Goal: Use online tool/utility

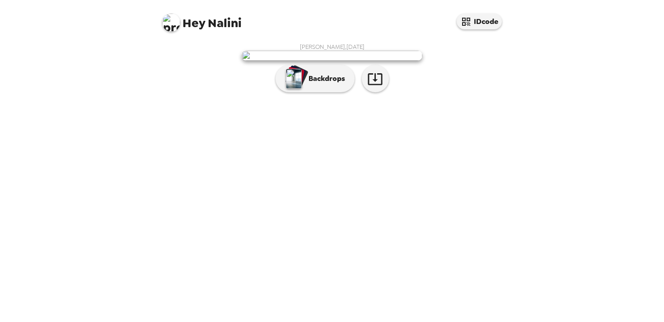
scroll to position [5, 0]
click at [319, 92] on button "Backdrops" at bounding box center [315, 78] width 79 height 27
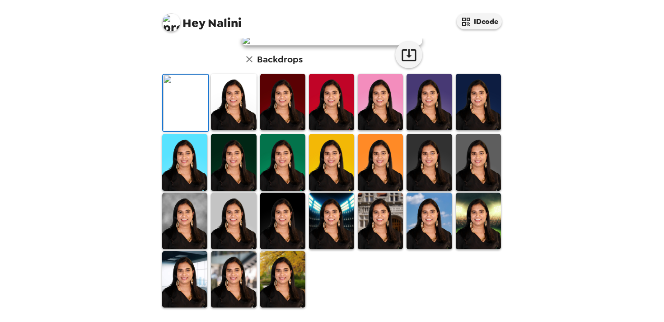
scroll to position [232, 0]
click at [192, 224] on img at bounding box center [184, 220] width 45 height 56
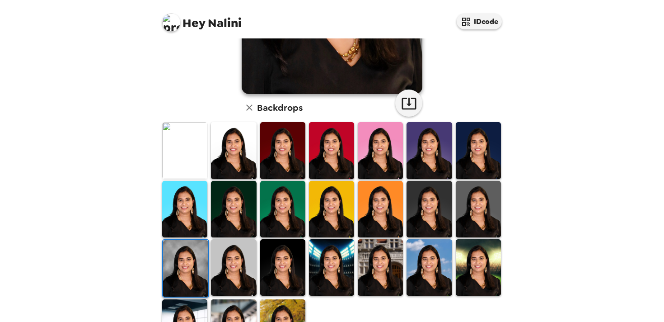
scroll to position [231, 0]
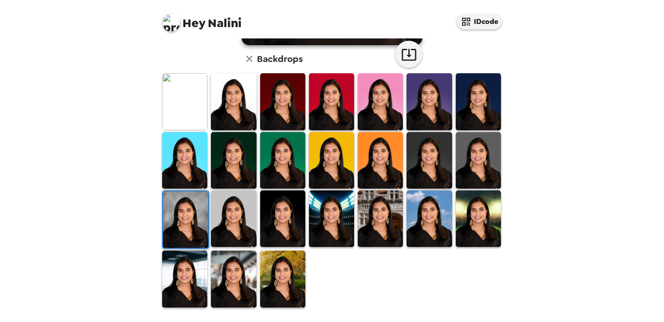
click at [477, 232] on img at bounding box center [478, 218] width 45 height 56
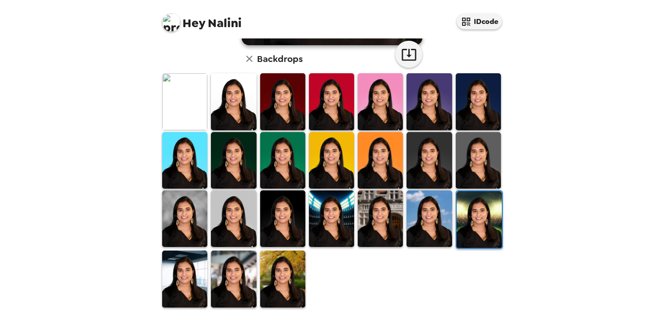
click at [475, 170] on img at bounding box center [478, 160] width 45 height 56
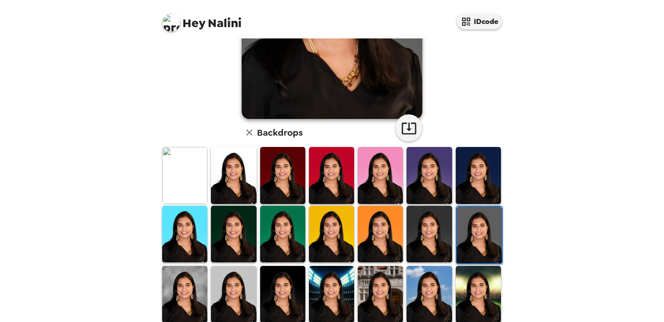
scroll to position [159, 0]
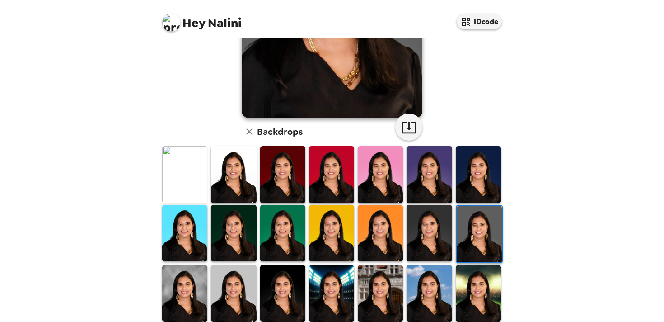
click at [418, 290] on img at bounding box center [429, 293] width 45 height 56
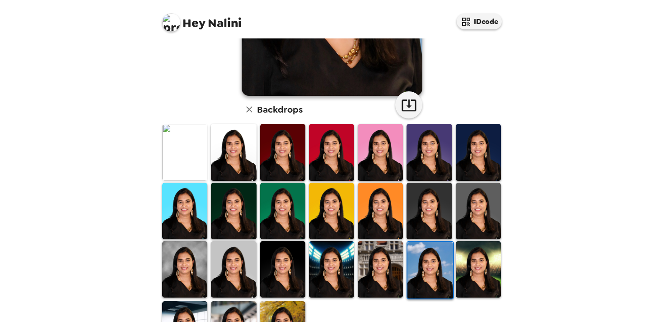
scroll to position [231, 0]
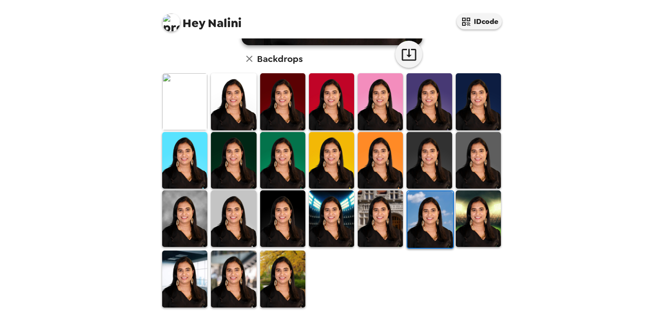
click at [283, 287] on img at bounding box center [282, 278] width 45 height 56
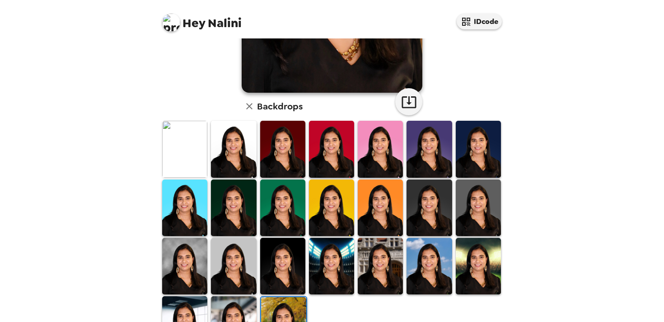
scroll to position [205, 0]
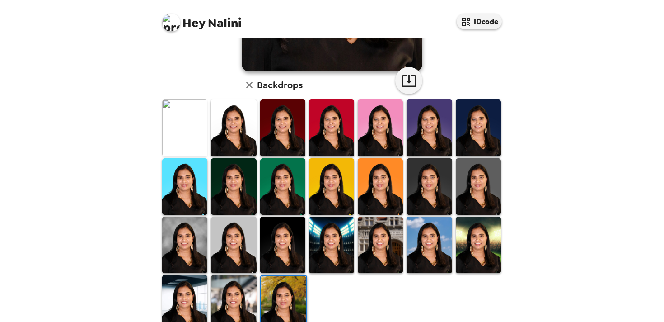
click at [435, 186] on img at bounding box center [429, 186] width 45 height 56
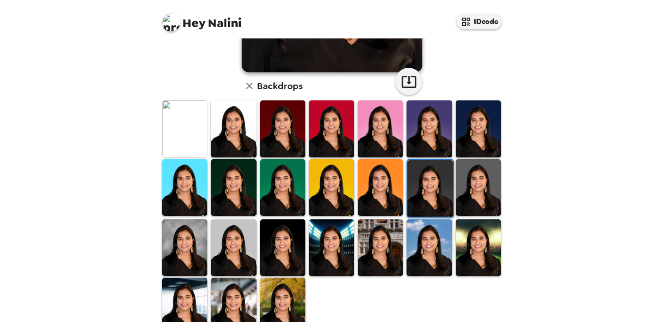
scroll to position [231, 0]
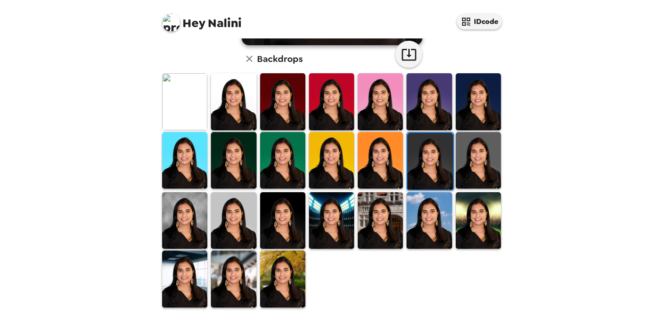
click at [483, 168] on img at bounding box center [478, 160] width 45 height 56
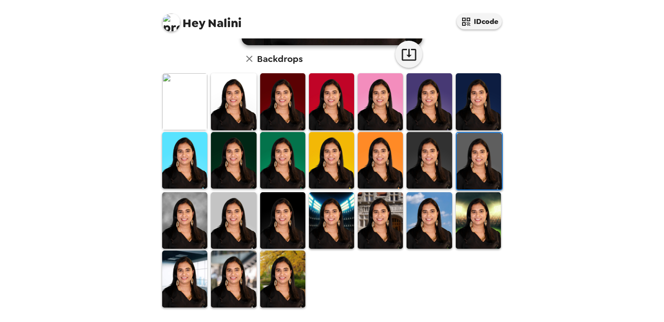
click at [483, 168] on img at bounding box center [479, 161] width 45 height 56
click at [179, 230] on img at bounding box center [184, 220] width 45 height 56
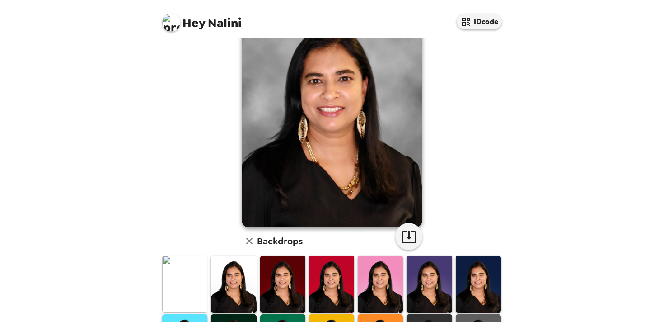
scroll to position [0, 0]
